Goal: Information Seeking & Learning: Learn about a topic

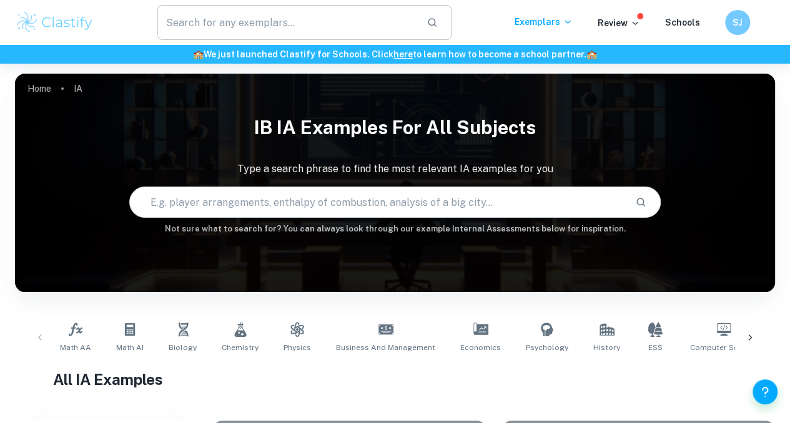
click at [306, 16] on input "text" at bounding box center [286, 22] width 259 height 35
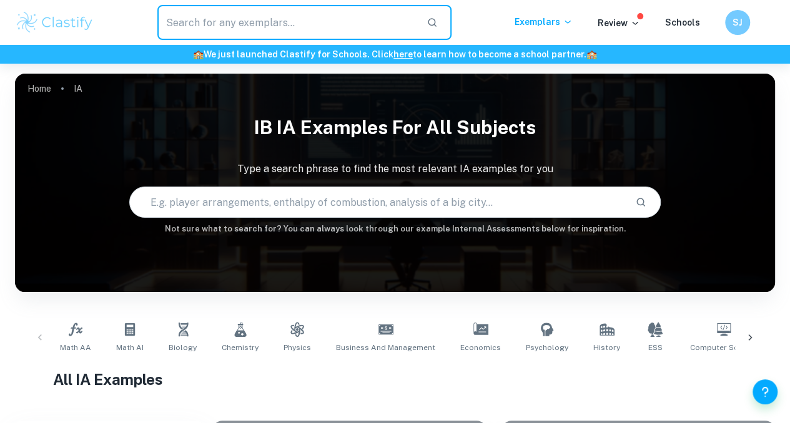
scroll to position [194, 0]
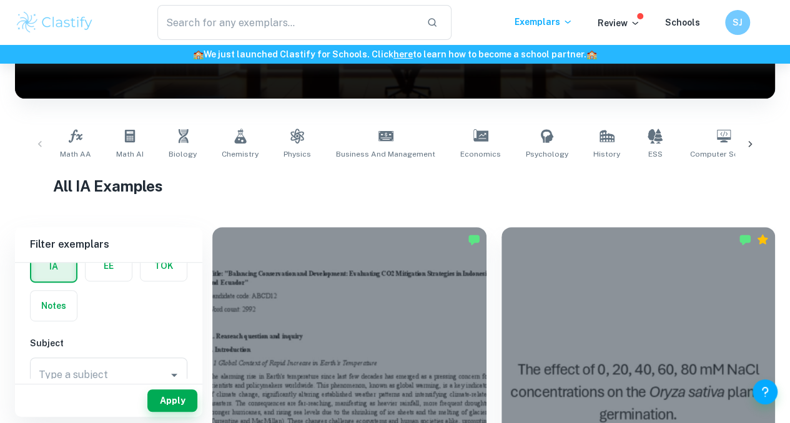
drag, startPoint x: 198, startPoint y: 311, endPoint x: 135, endPoint y: 247, distance: 90.1
click at [135, 247] on div "Filter exemplars IB College Category IA EE TOK Notes Subject Type a subject Typ…" at bounding box center [108, 322] width 187 height 190
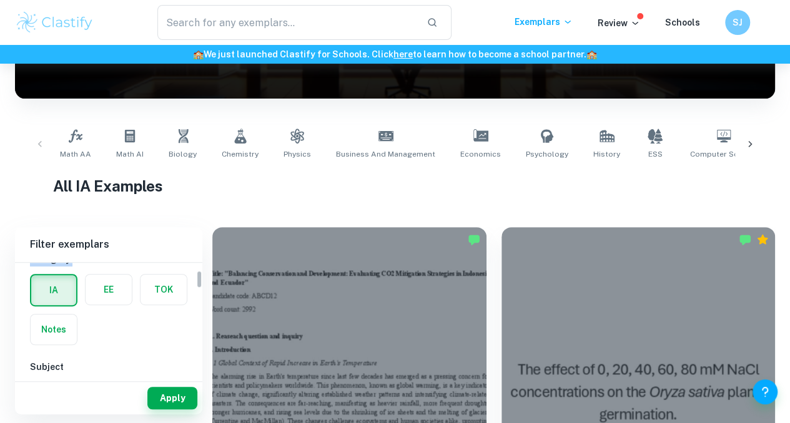
scroll to position [0, 0]
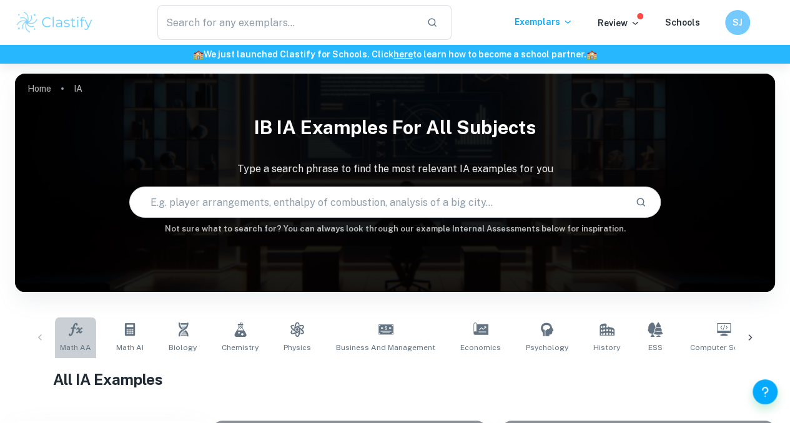
click at [68, 322] on icon at bounding box center [75, 329] width 15 height 15
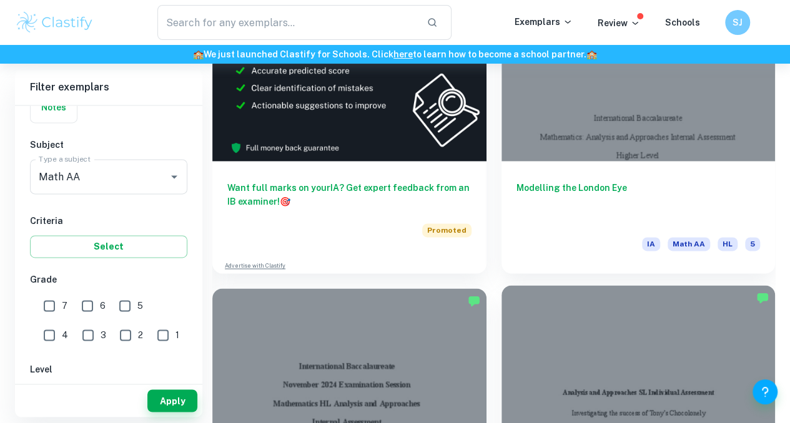
scroll to position [799, 0]
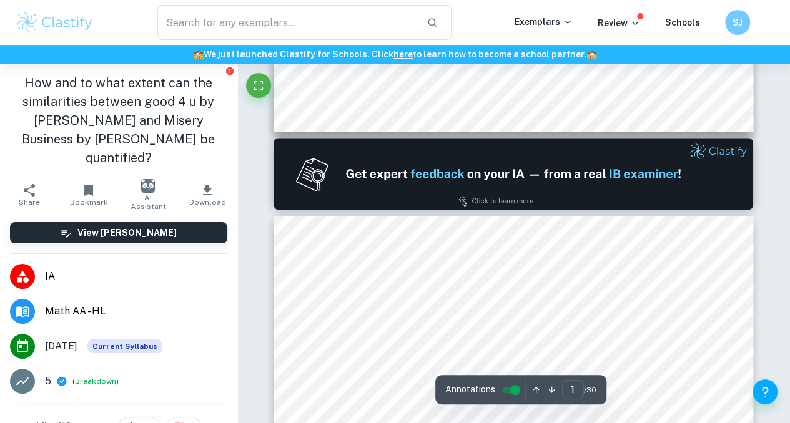
type input "2"
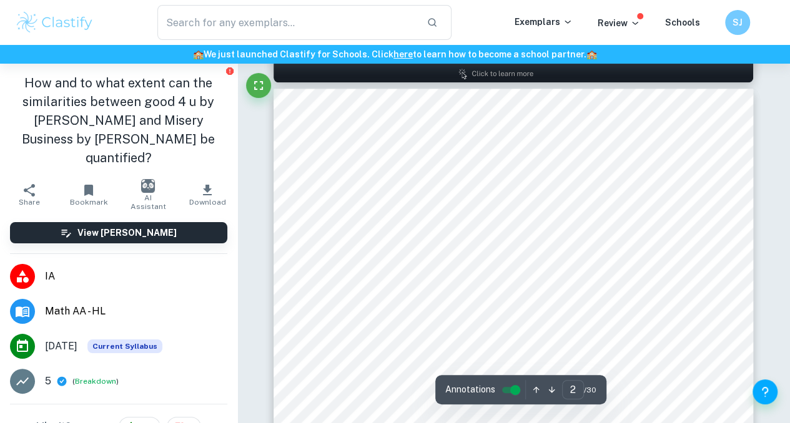
scroll to position [692, 0]
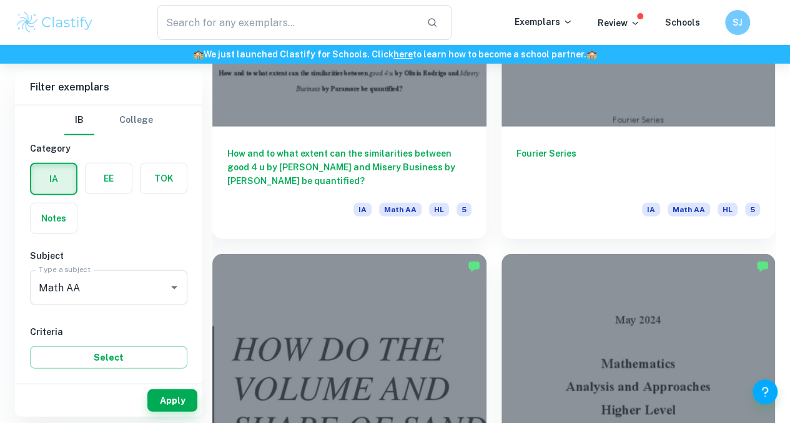
scroll to position [1622, 0]
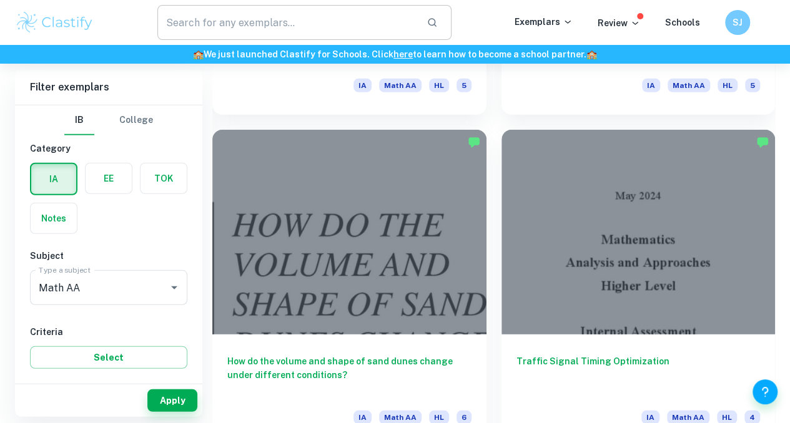
click at [346, 12] on input "text" at bounding box center [286, 22] width 259 height 35
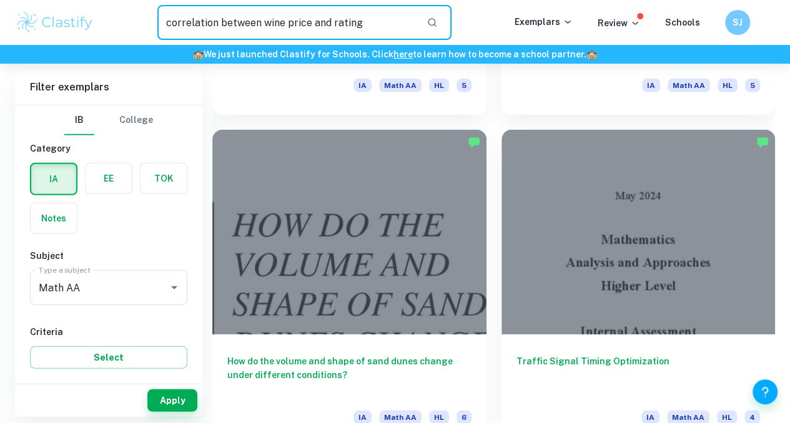
type input "correlation between wine price and rating"
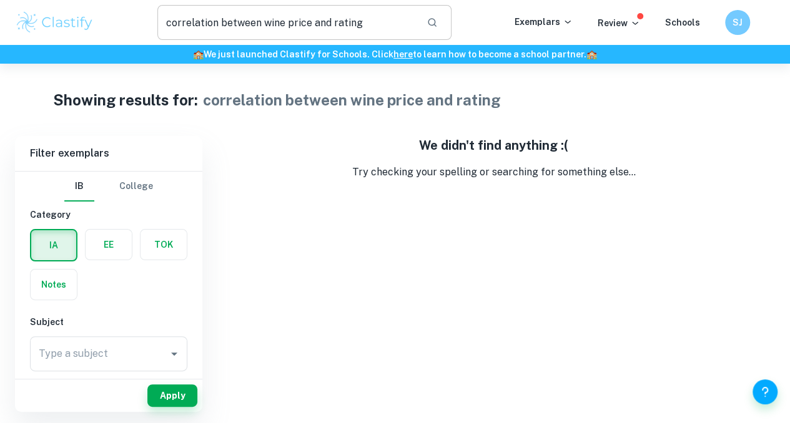
click at [392, 19] on input "correlation between wine price and rating" at bounding box center [286, 22] width 259 height 35
click at [135, 352] on input "Type a subject" at bounding box center [99, 354] width 127 height 24
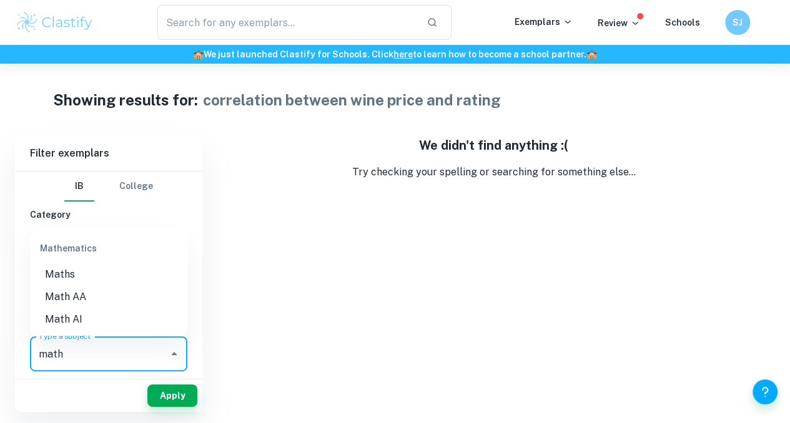
click at [109, 303] on li "Math AA" at bounding box center [108, 297] width 157 height 22
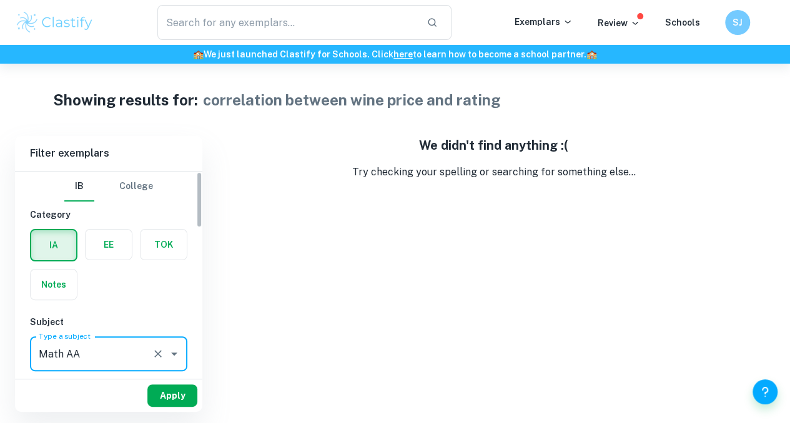
type input "Math AA"
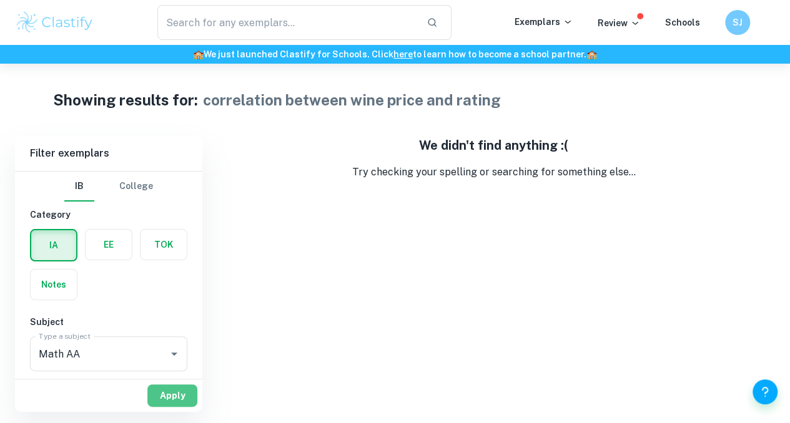
click at [160, 403] on button "Apply" at bounding box center [172, 396] width 50 height 22
click at [415, 22] on input "text" at bounding box center [286, 22] width 259 height 35
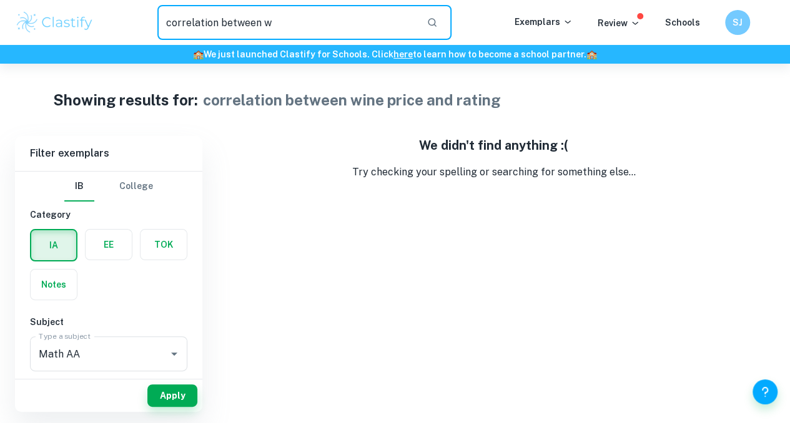
click at [371, 19] on input "correlation between w" at bounding box center [286, 22] width 259 height 35
type input "c"
click at [174, 395] on button "Apply" at bounding box center [172, 396] width 50 height 22
click at [392, 15] on input "text" at bounding box center [286, 22] width 259 height 35
type input "correlation between wine price and rating"
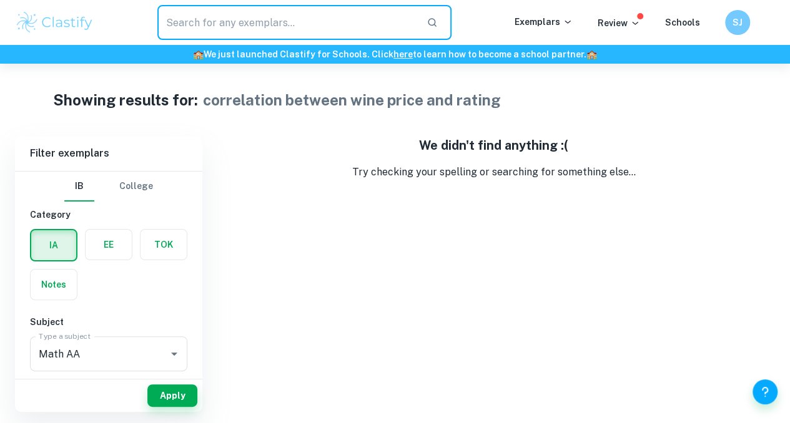
click at [303, 338] on div "We didn't find anything :( Try checking your spelling or searching for somethin…" at bounding box center [493, 274] width 563 height 276
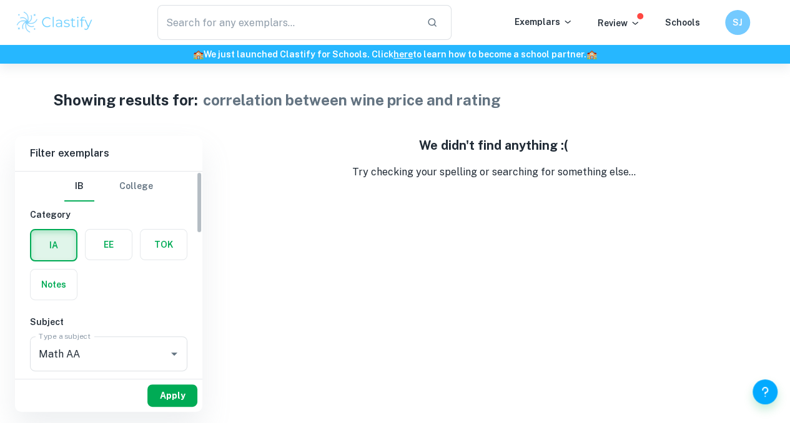
click at [165, 392] on button "Apply" at bounding box center [172, 396] width 50 height 22
click at [375, 31] on input "text" at bounding box center [286, 22] width 259 height 35
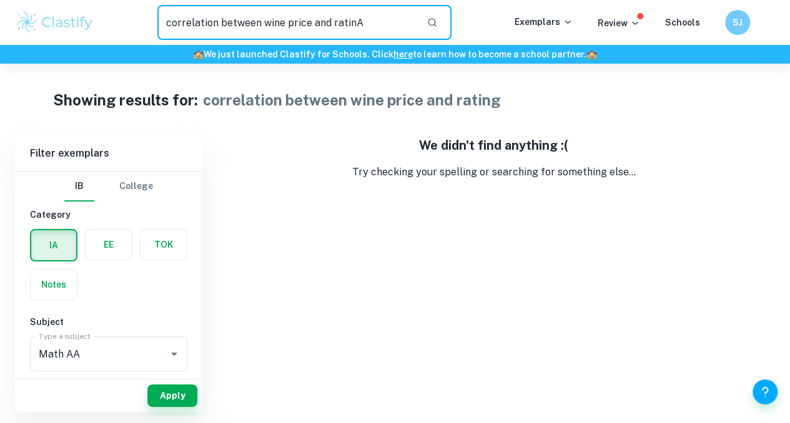
type input "correlation between wine price and ratin"
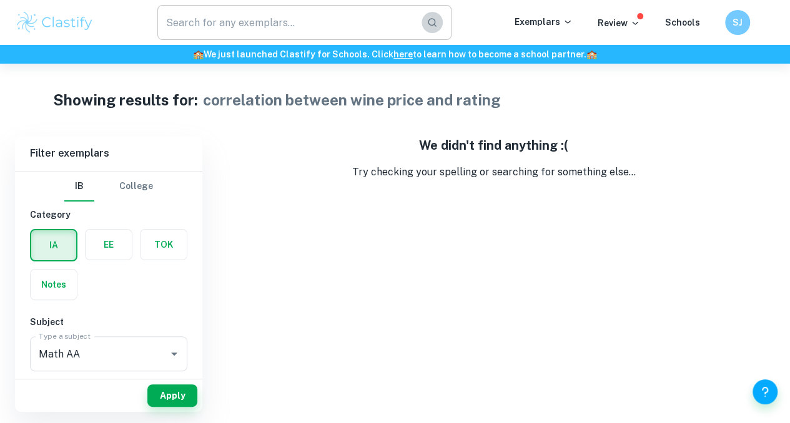
click at [438, 27] on icon "button" at bounding box center [431, 22] width 11 height 11
click at [327, 131] on div "Showing results for: correlation between wine price and rating Filter Filter ex…" at bounding box center [395, 238] width 790 height 348
click at [538, 37] on div "​ Exemplars Review Schools SJ" at bounding box center [395, 22] width 790 height 35
click at [548, 21] on p "Exemplars" at bounding box center [544, 22] width 58 height 14
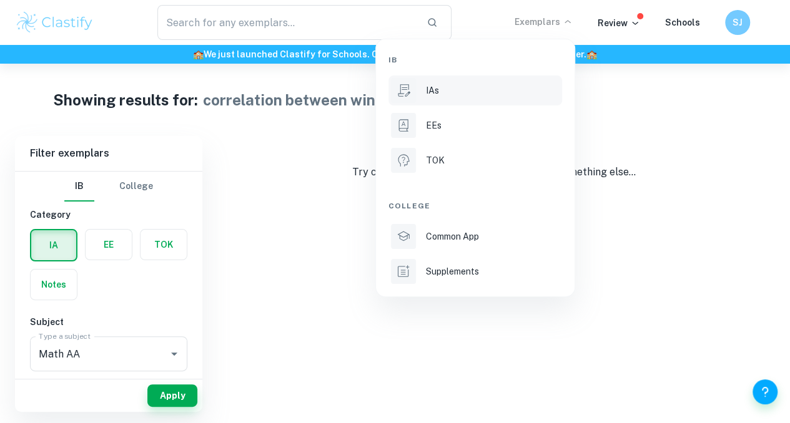
click at [477, 96] on div "IAs" at bounding box center [493, 91] width 134 height 14
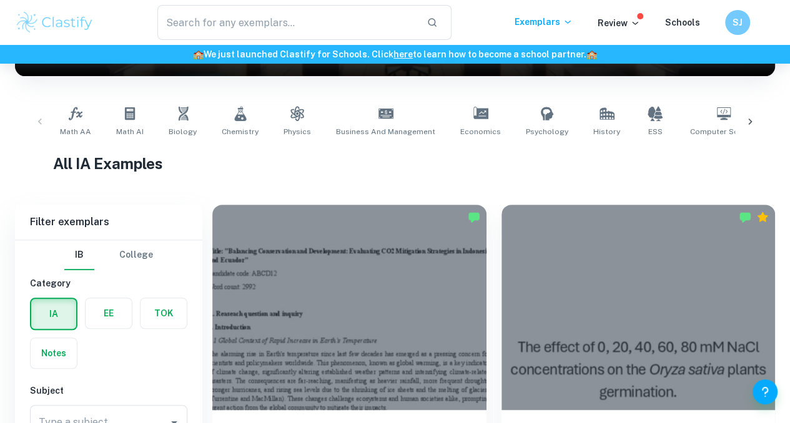
scroll to position [295, 0]
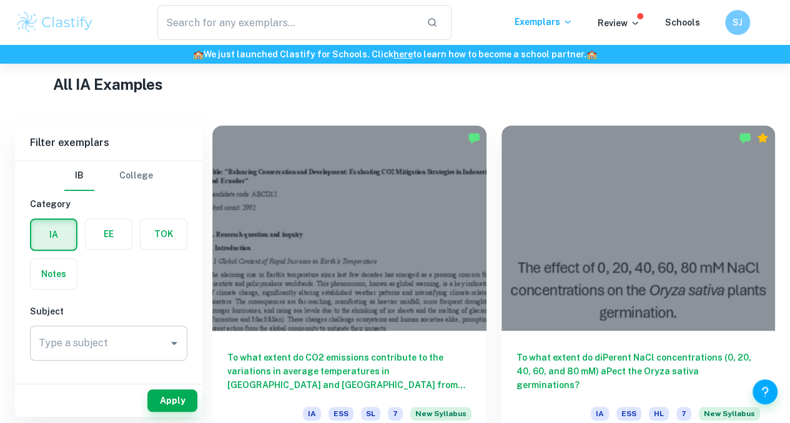
click at [147, 350] on input "Type a subject" at bounding box center [99, 344] width 127 height 24
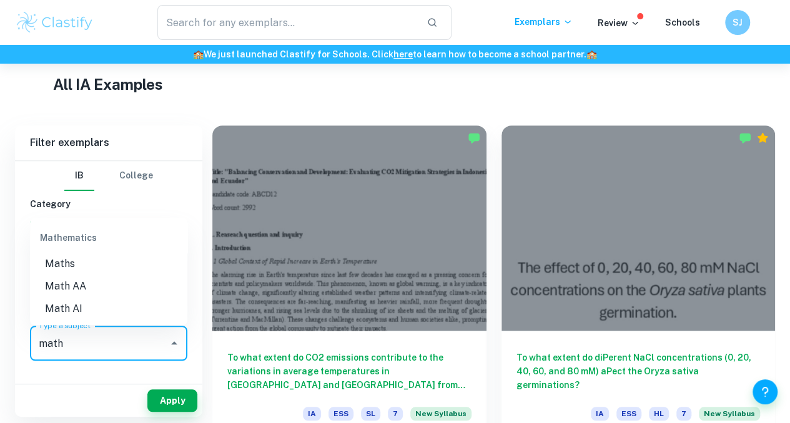
click at [136, 284] on li "Math AA" at bounding box center [108, 286] width 157 height 22
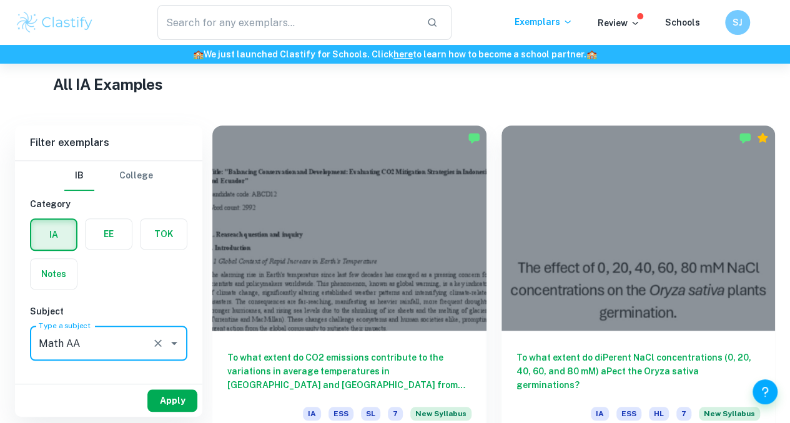
type input "Math AA"
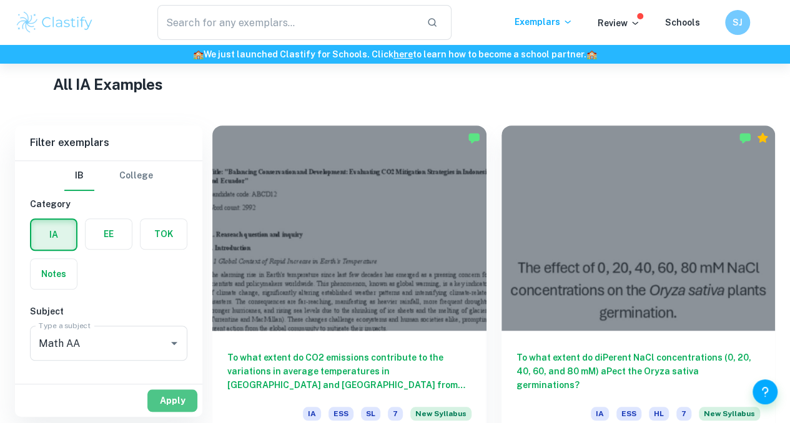
click at [182, 390] on button "Apply" at bounding box center [172, 401] width 50 height 22
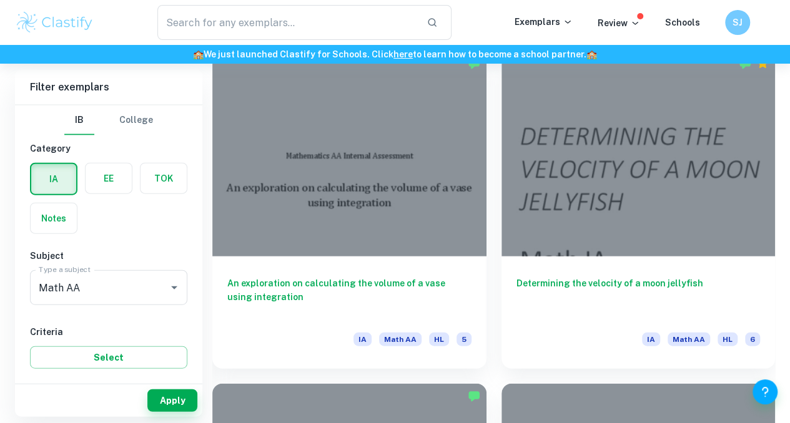
scroll to position [3695, 0]
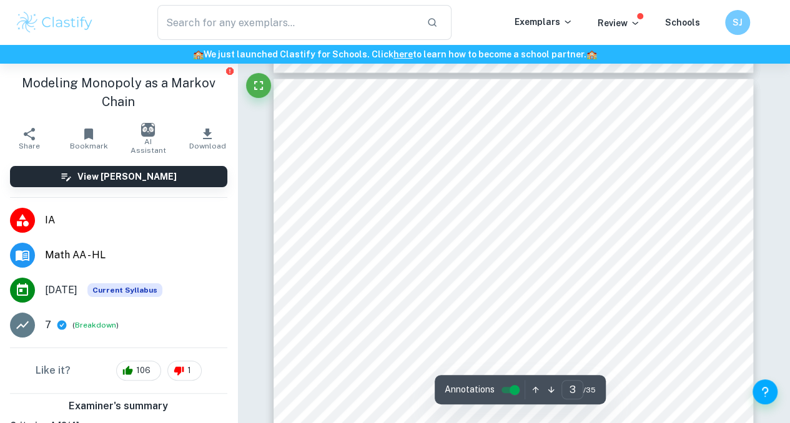
scroll to position [1328, 0]
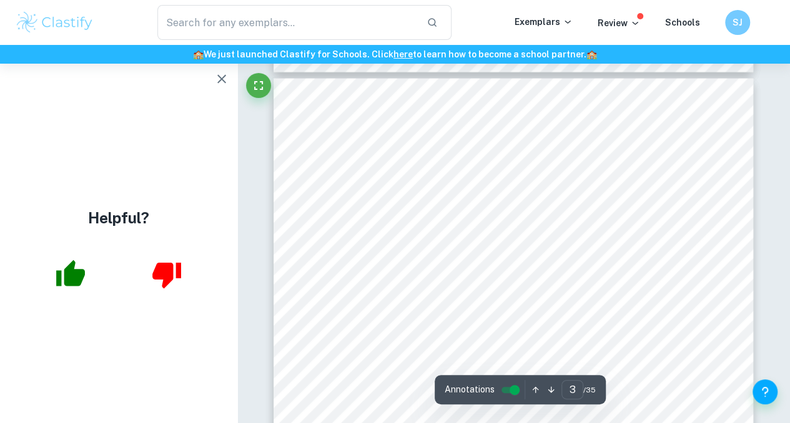
click at [222, 78] on icon "button" at bounding box center [221, 79] width 9 height 9
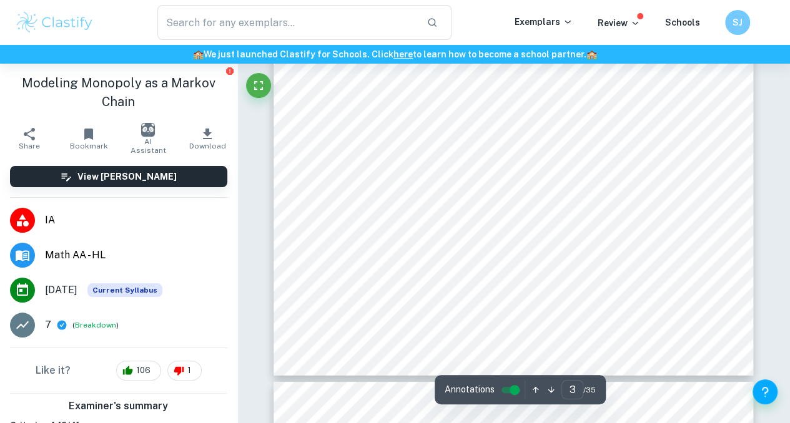
scroll to position [1652, 0]
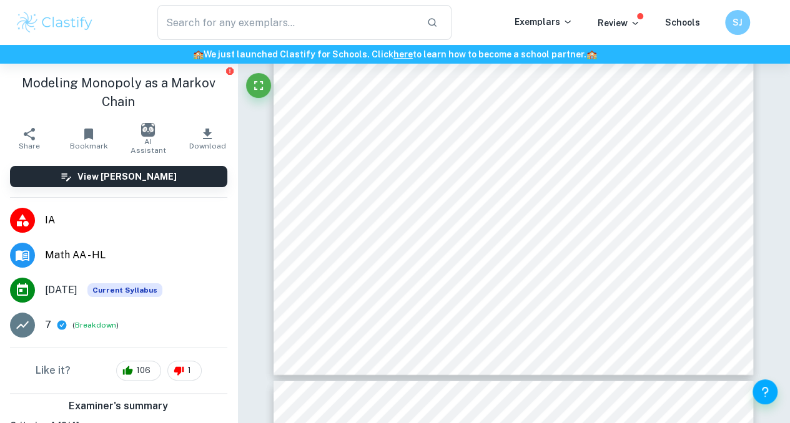
type input "4"
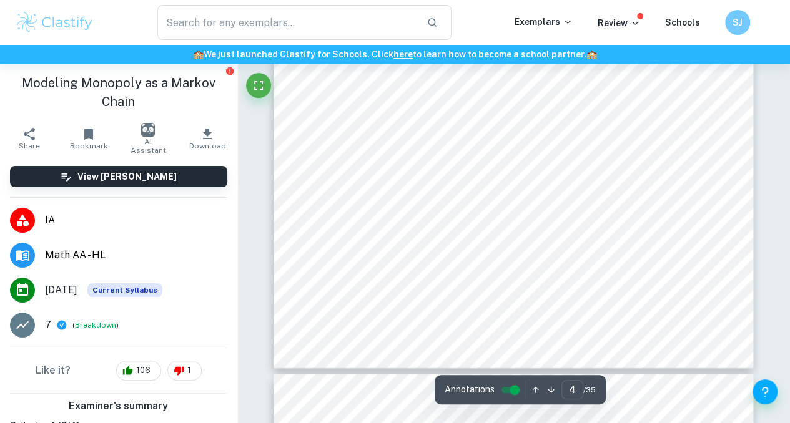
scroll to position [2285, 0]
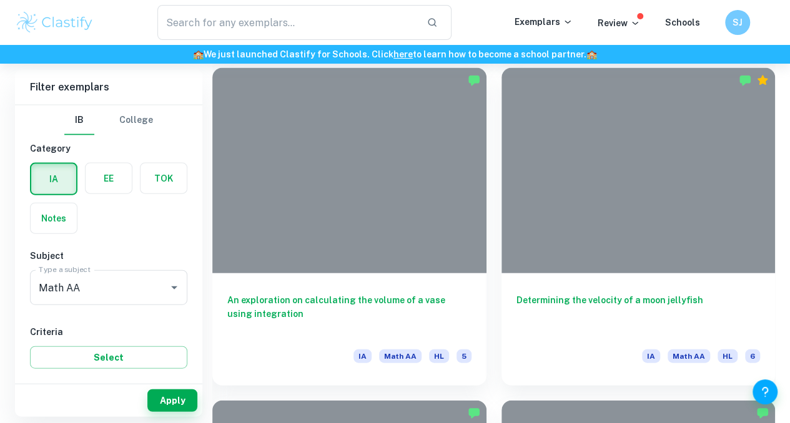
scroll to position [148, 0]
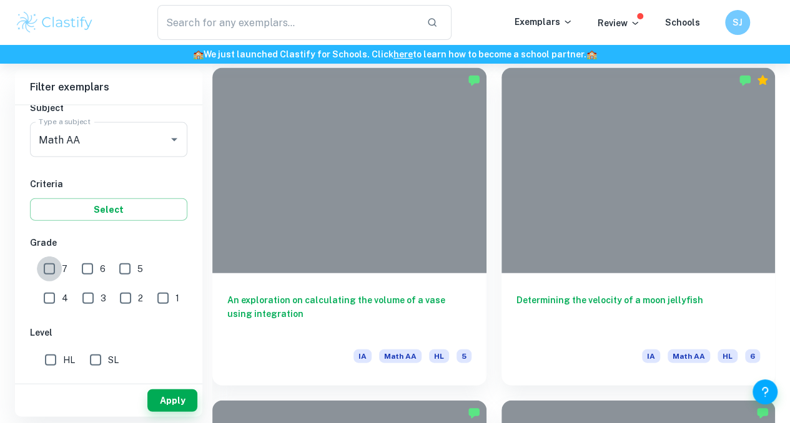
click at [40, 265] on input "7" at bounding box center [49, 269] width 25 height 25
checkbox input "true"
click at [55, 358] on input "HL" at bounding box center [50, 360] width 25 height 25
checkbox input "true"
click at [165, 397] on button "Apply" at bounding box center [172, 401] width 50 height 22
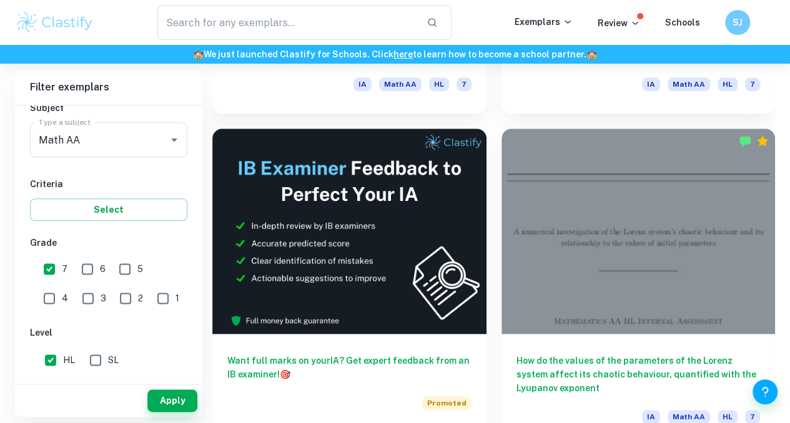
scroll to position [574, 0]
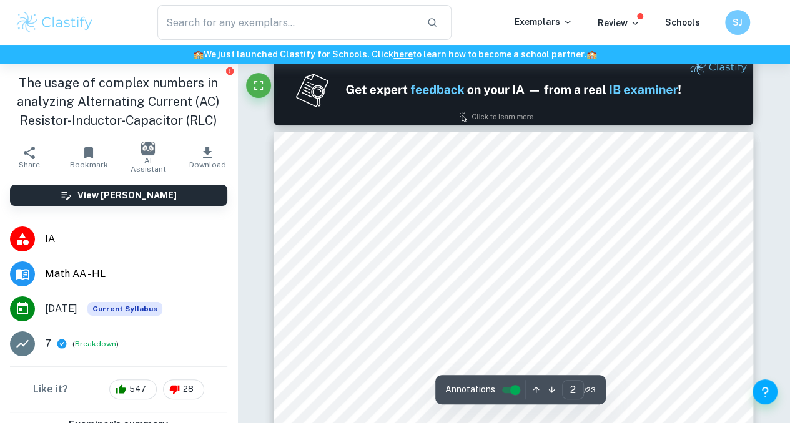
scroll to position [883, 0]
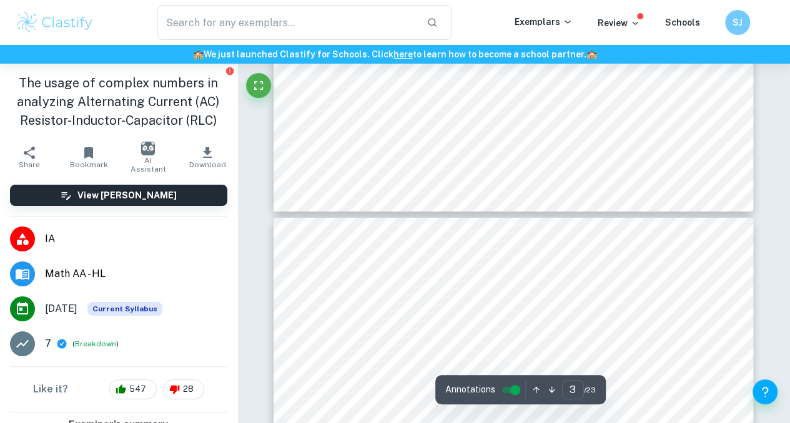
type input "4"
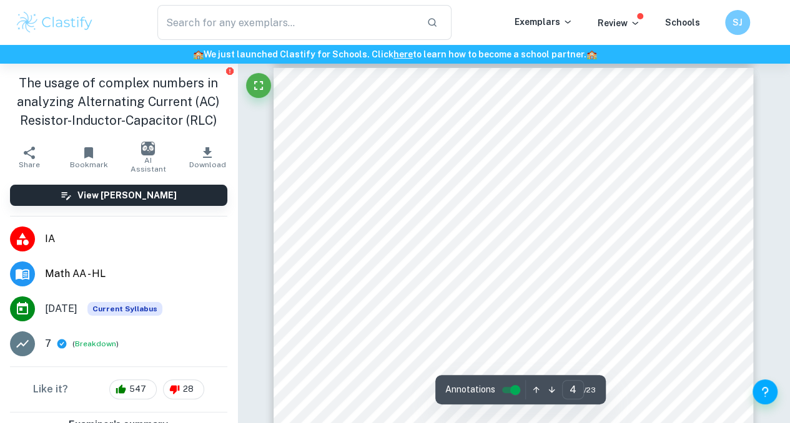
scroll to position [2142, 0]
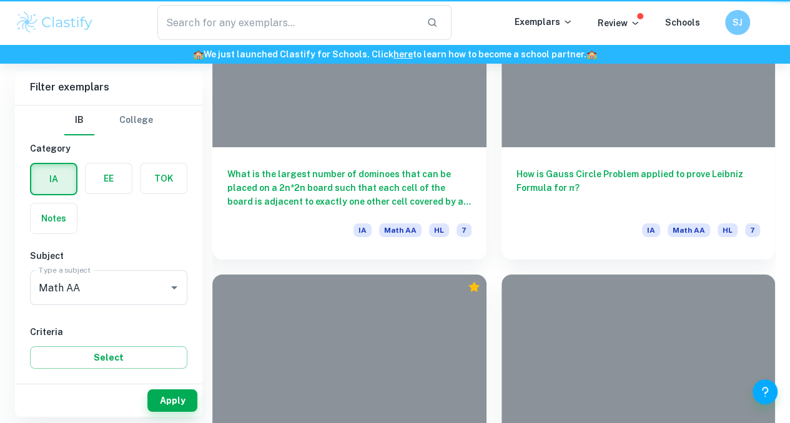
scroll to position [574, 0]
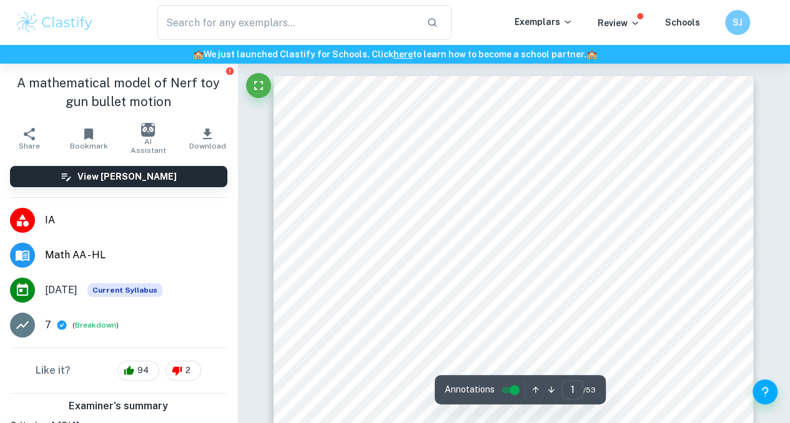
scroll to position [175, 0]
